Goal: Information Seeking & Learning: Learn about a topic

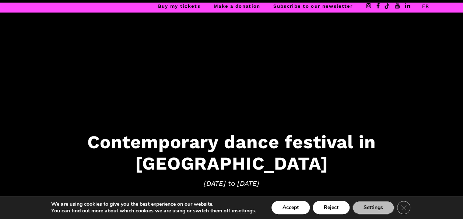
scroll to position [58, 0]
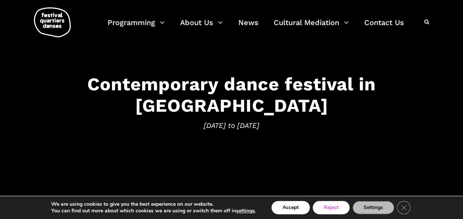
click at [334, 211] on button "Reject" at bounding box center [331, 207] width 37 height 13
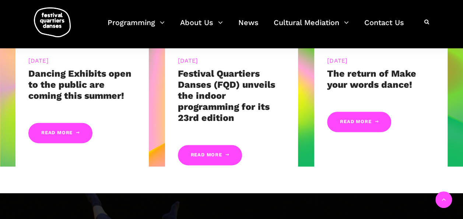
scroll to position [343, 0]
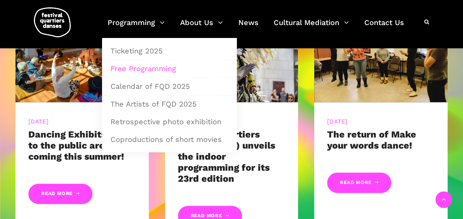
click at [148, 65] on link "Free Programming" at bounding box center [169, 68] width 127 height 17
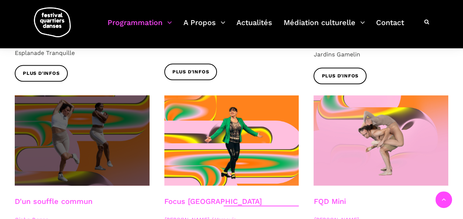
scroll to position [825, 0]
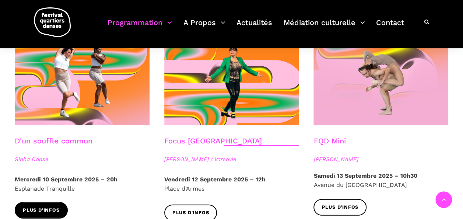
click at [49, 202] on link "Plus d'infos" at bounding box center [41, 210] width 53 height 17
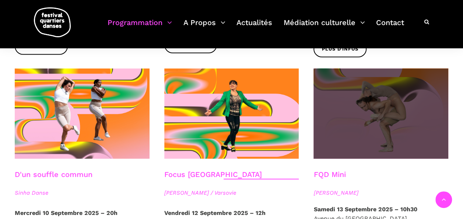
scroll to position [791, 0]
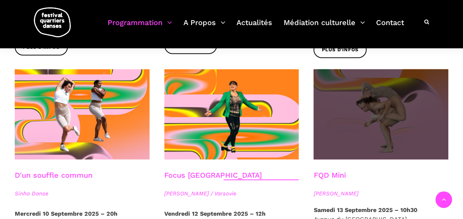
click at [362, 116] on span at bounding box center [380, 114] width 135 height 90
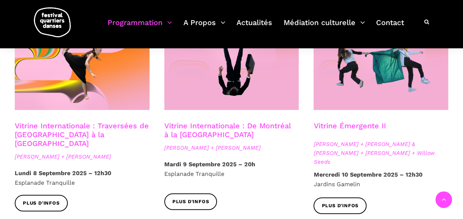
scroll to position [633, 0]
